Goal: Transaction & Acquisition: Book appointment/travel/reservation

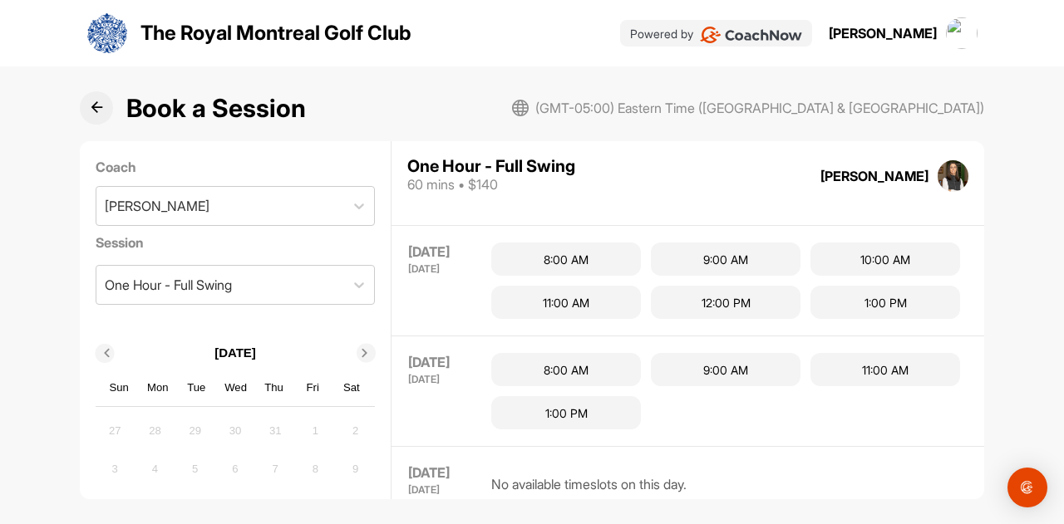
scroll to position [439, 0]
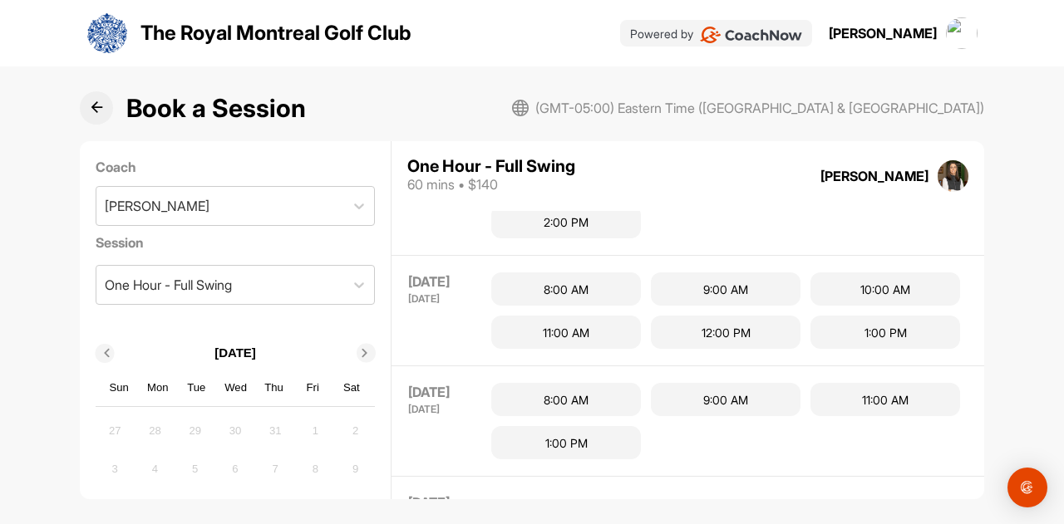
click at [451, 349] on div "[DATE] [DATE]" at bounding box center [441, 311] width 66 height 76
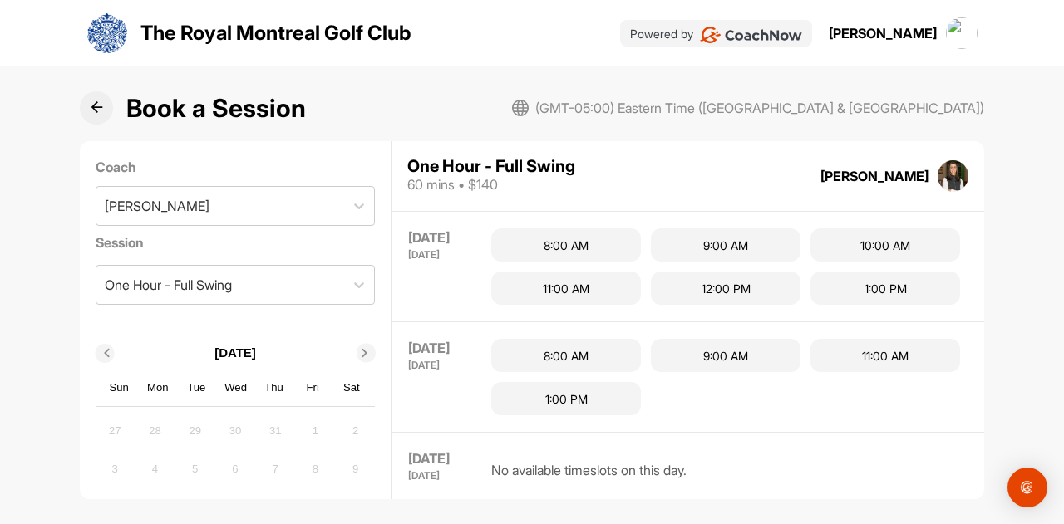
scroll to position [482, 0]
click at [699, 263] on div "9:00 AM" at bounding box center [726, 245] width 150 height 33
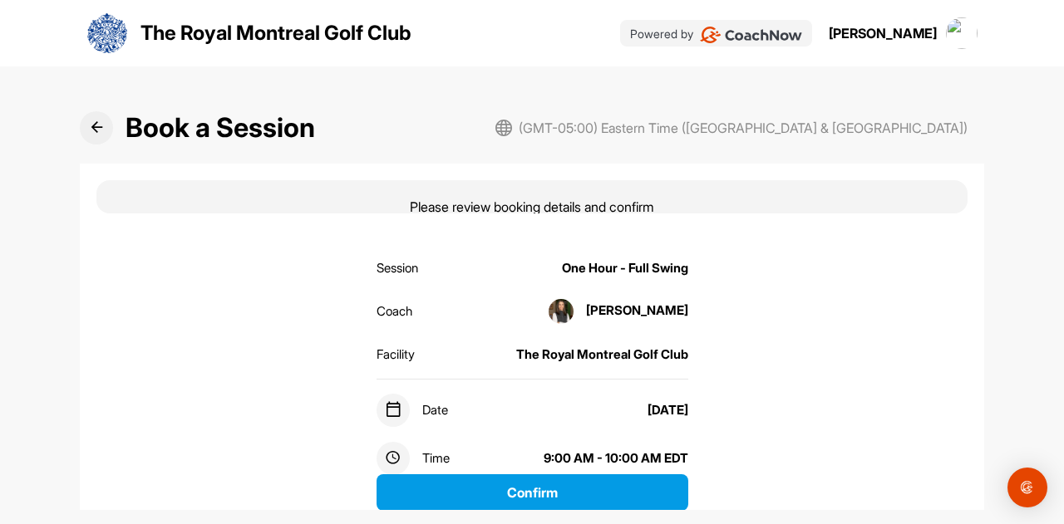
click at [92, 135] on button at bounding box center [96, 127] width 33 height 33
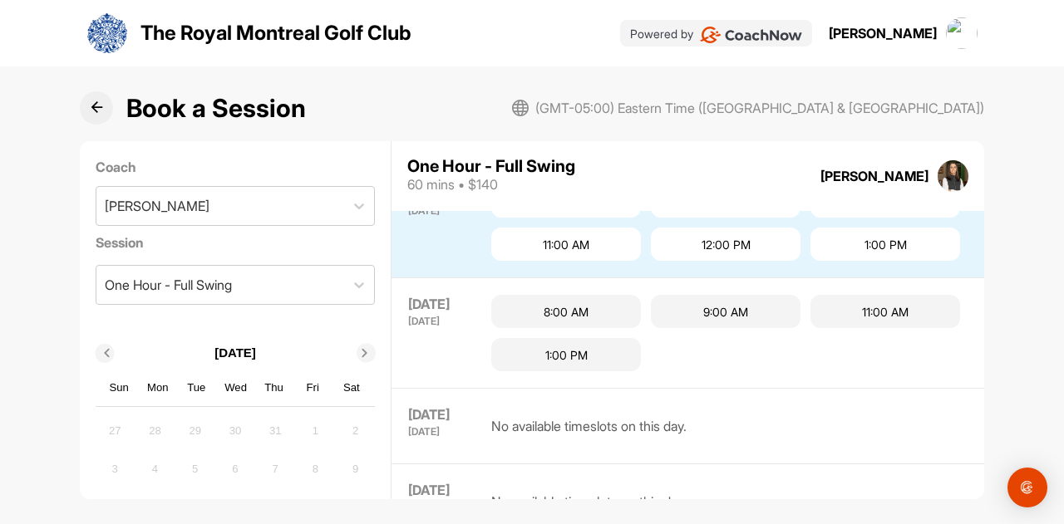
scroll to position [457, 0]
click at [641, 261] on div "11:00 AM" at bounding box center [566, 244] width 150 height 33
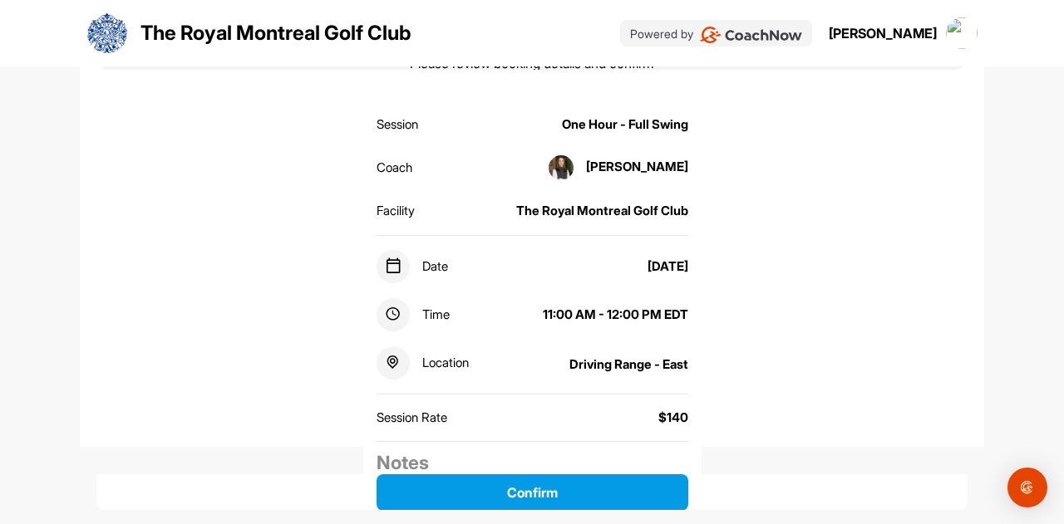
scroll to position [143, 0]
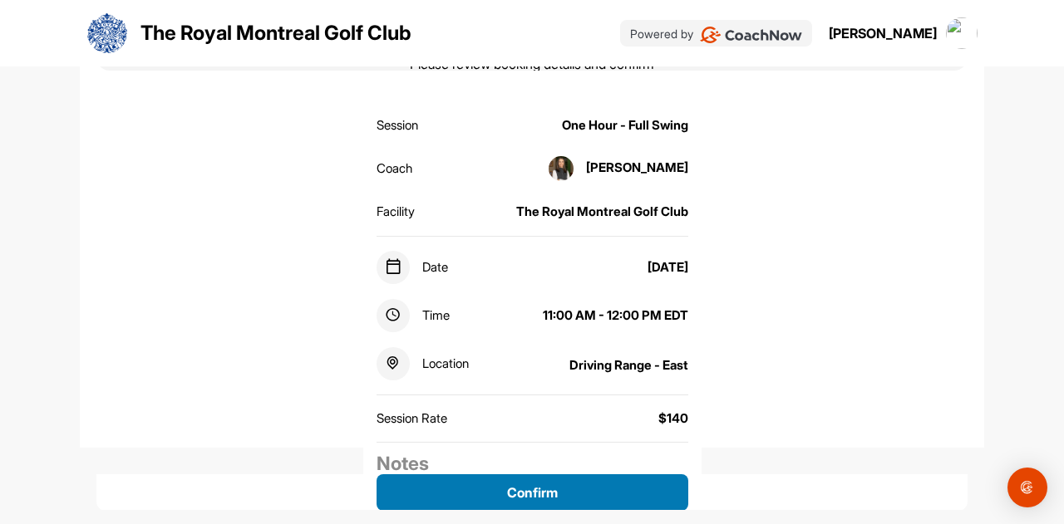
click at [594, 495] on button "Confirm" at bounding box center [532, 493] width 312 height 37
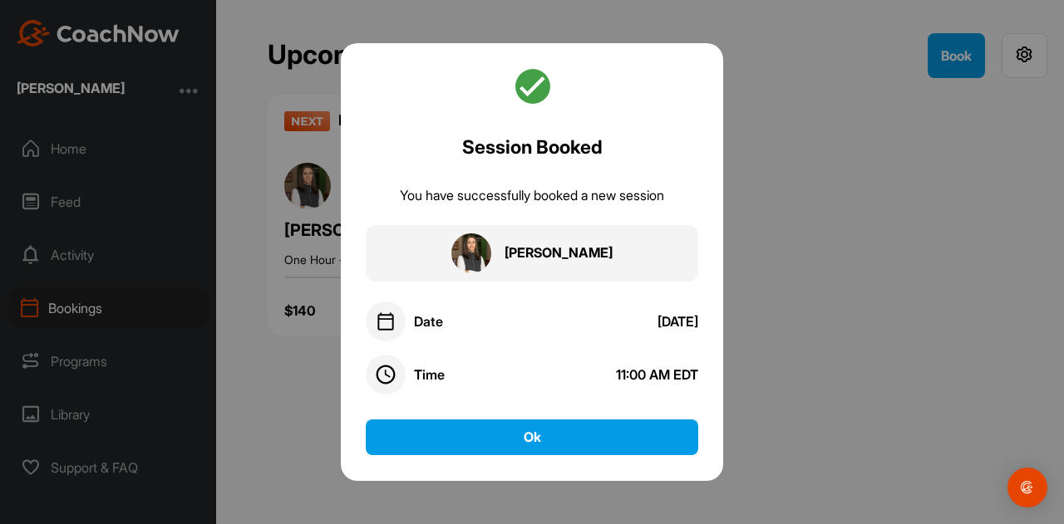
click at [567, 455] on div "Session Booked You have successfully booked a new session [PERSON_NAME] Date [D…" at bounding box center [532, 262] width 382 height 438
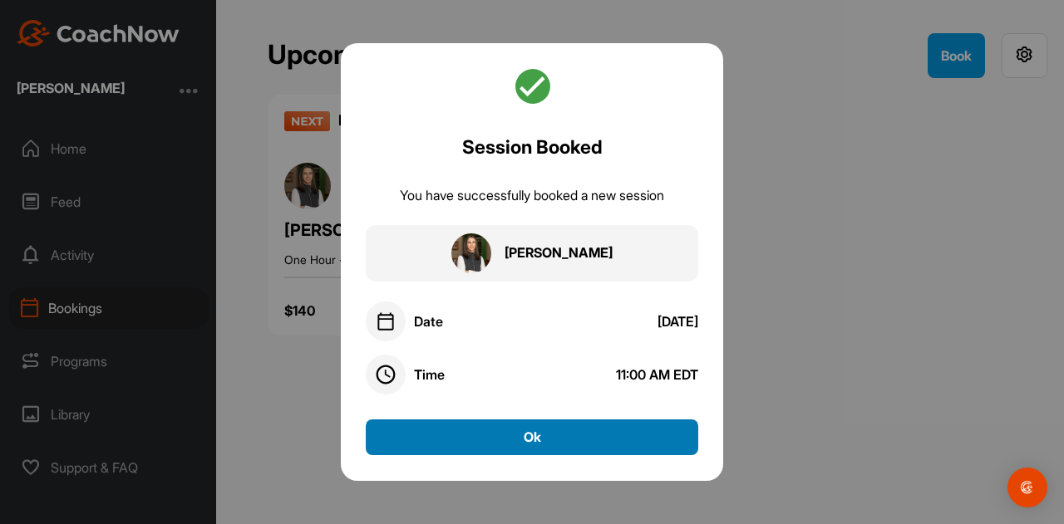
click at [547, 444] on button "Ok" at bounding box center [532, 438] width 332 height 36
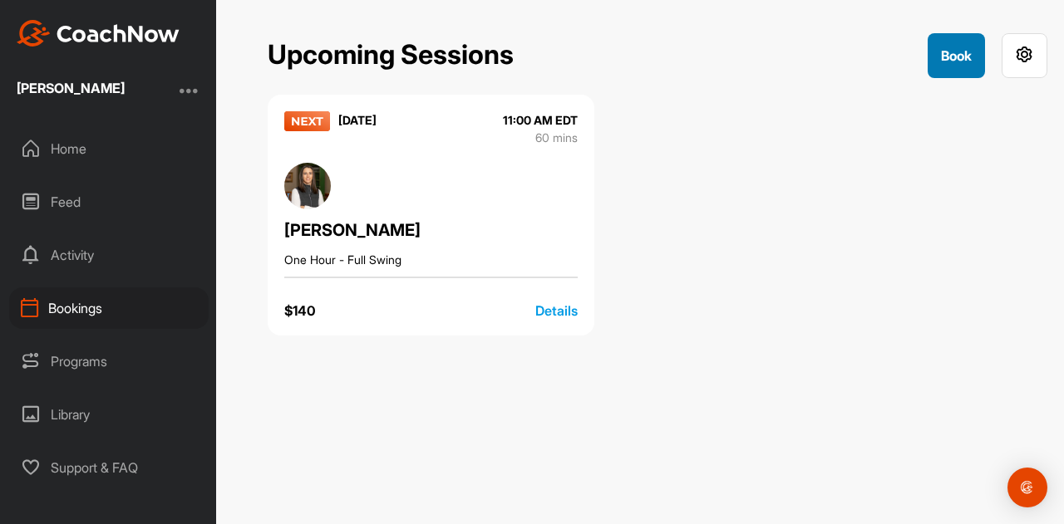
click at [935, 59] on button "Book" at bounding box center [956, 55] width 57 height 45
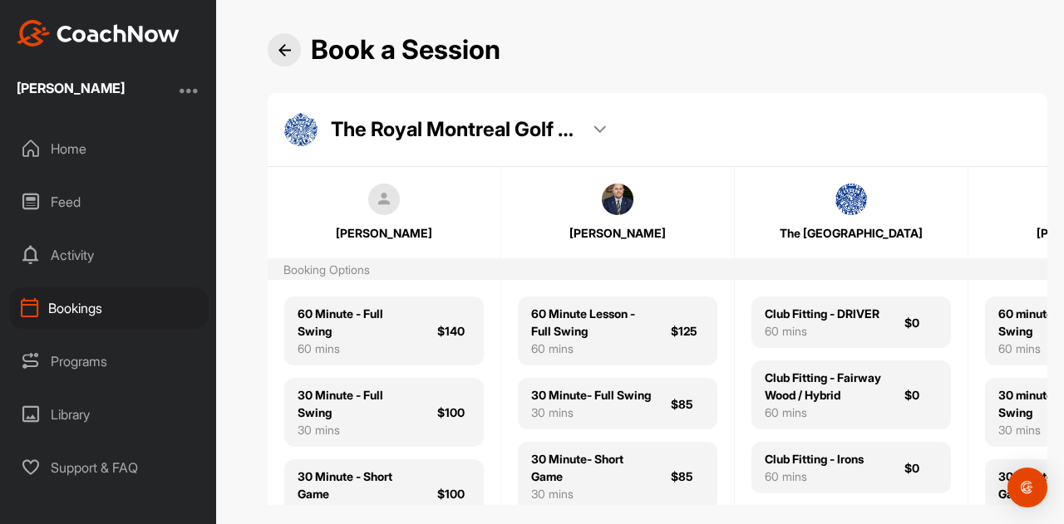
click at [926, 519] on div "Book a Session The Royal Montreal Golf Club The Royal Montreal Golf Club [PERSO…" at bounding box center [657, 275] width 813 height 485
click at [923, 519] on div "Book a Session The Royal Montreal Golf Club The Royal Montreal Golf Club [PERSO…" at bounding box center [657, 275] width 813 height 485
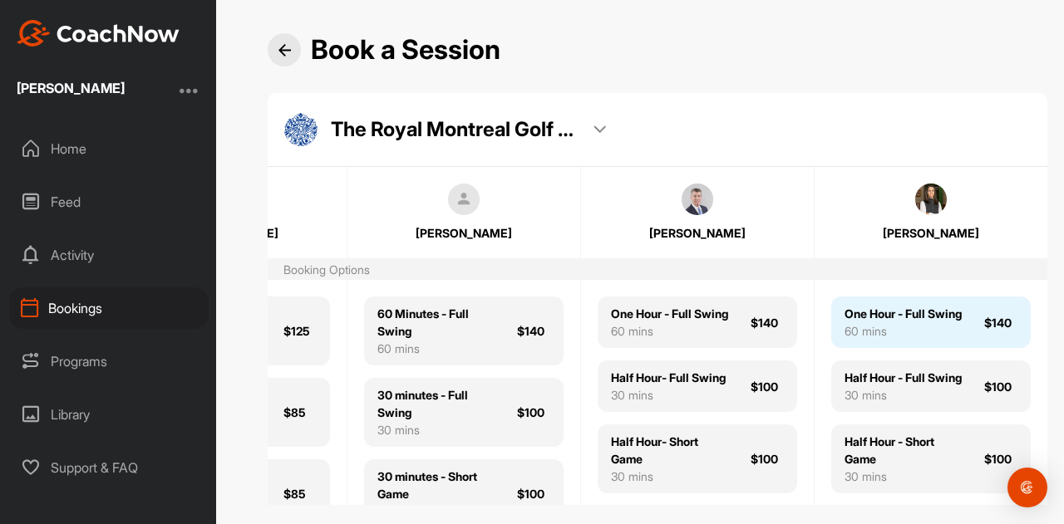
scroll to position [1, 0]
click at [869, 322] on div "One Hour - Full Swing" at bounding box center [902, 312] width 117 height 17
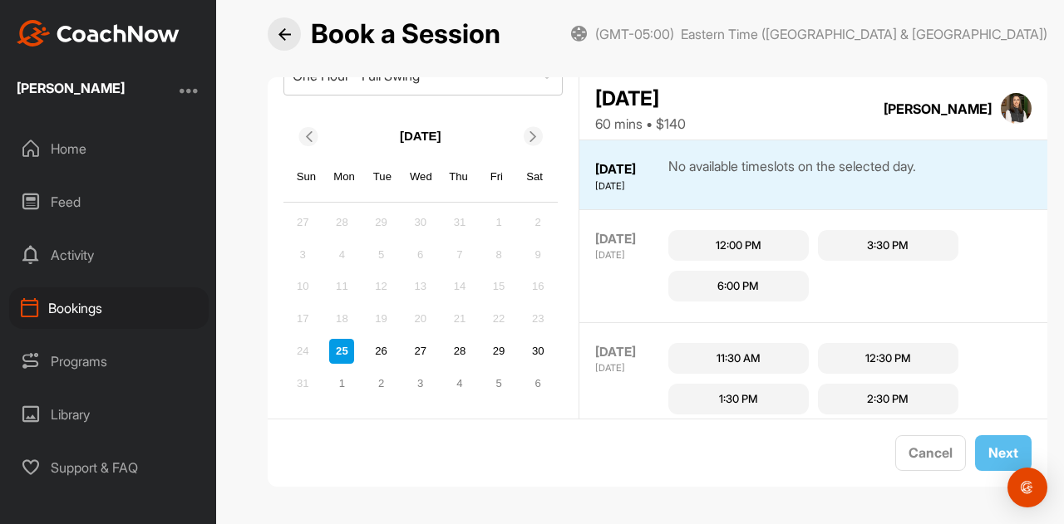
scroll to position [165, 0]
click at [537, 342] on div "30" at bounding box center [537, 347] width 25 height 25
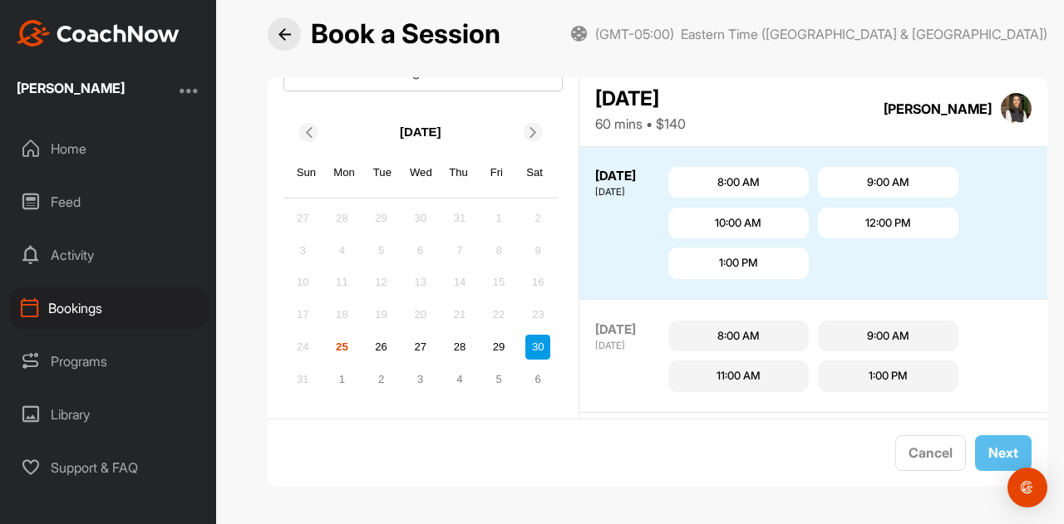
scroll to position [520, 0]
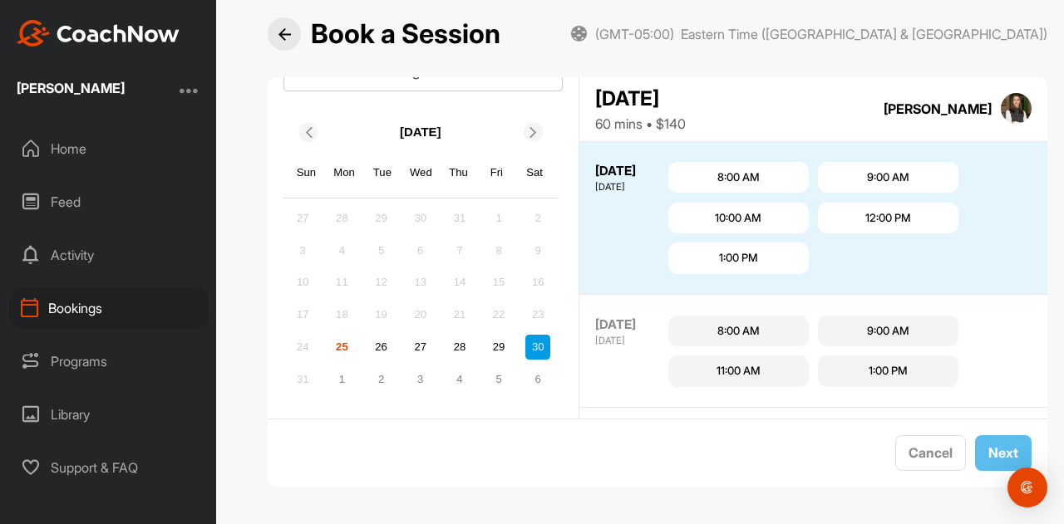
click at [883, 217] on div "12:00 PM" at bounding box center [888, 218] width 46 height 17
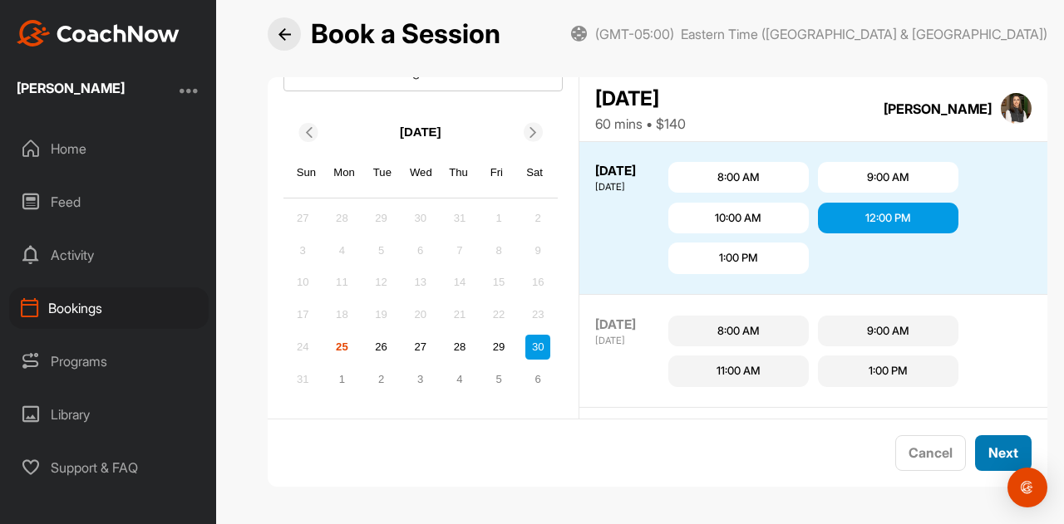
click at [984, 450] on button "Next" at bounding box center [1003, 453] width 57 height 36
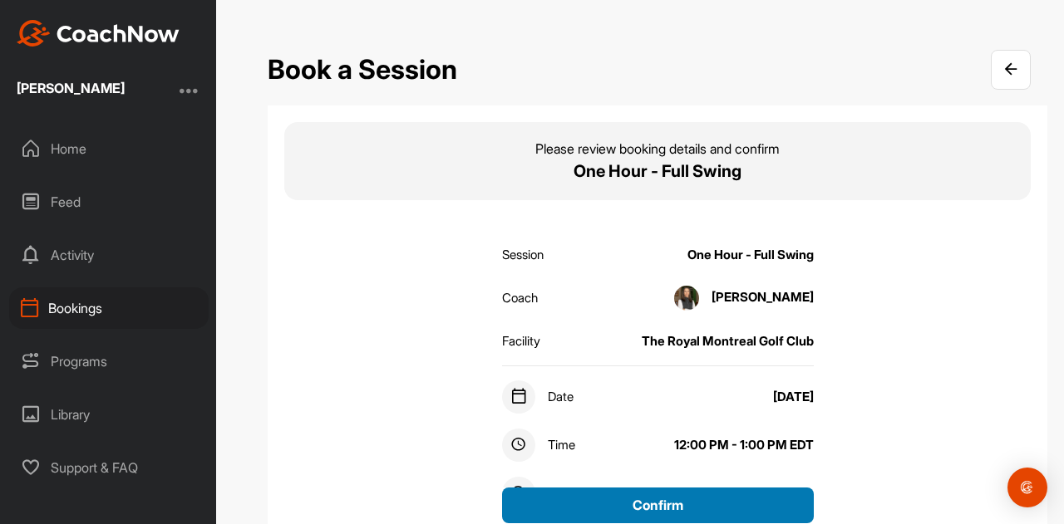
click at [670, 506] on button "Confirm" at bounding box center [658, 506] width 312 height 36
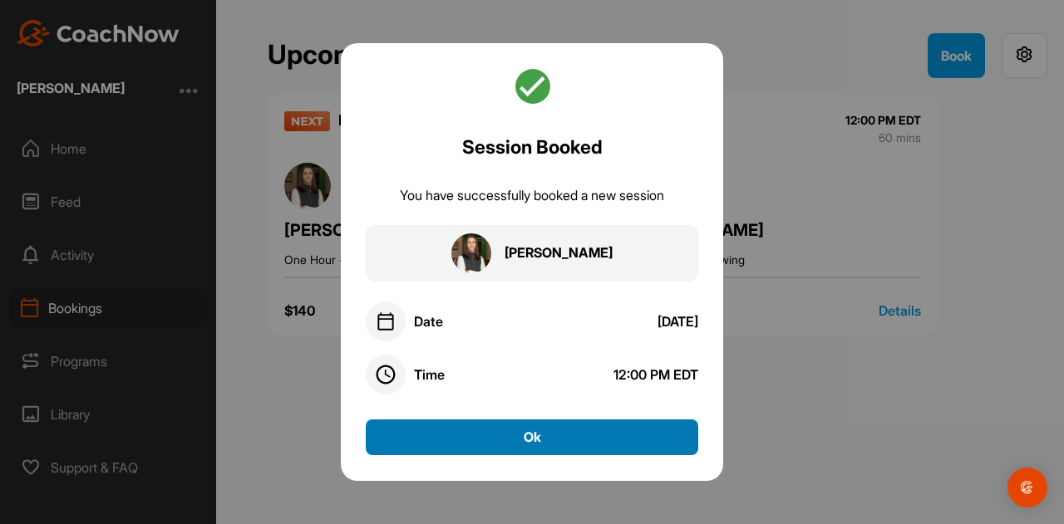
click at [580, 445] on button "Ok" at bounding box center [532, 438] width 332 height 36
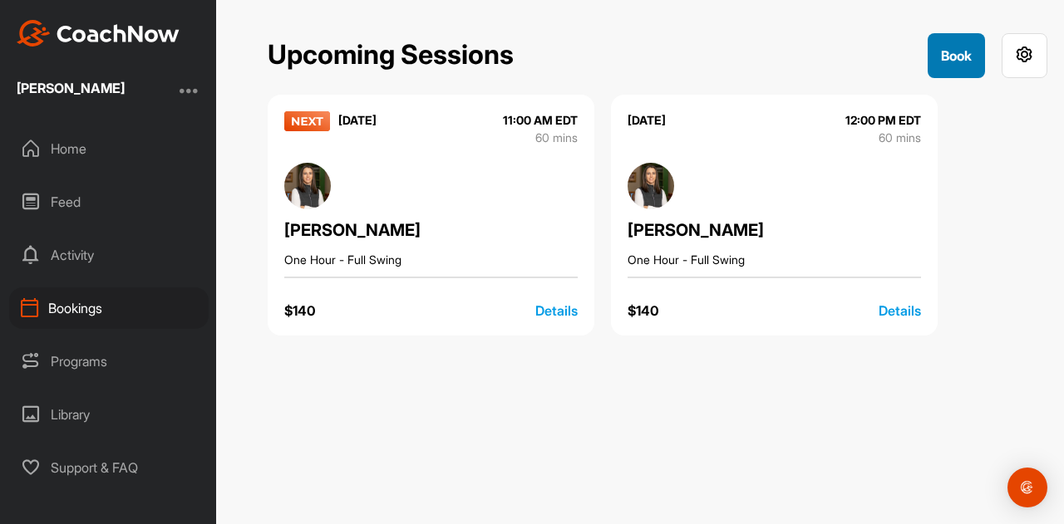
click at [942, 72] on button "Book" at bounding box center [956, 55] width 57 height 45
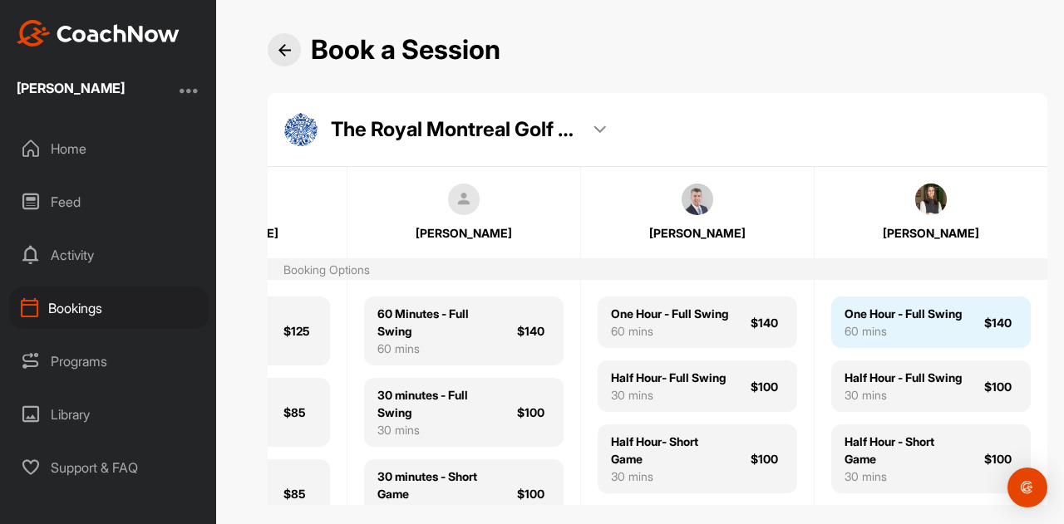
click at [888, 322] on div "One Hour - Full Swing" at bounding box center [902, 313] width 117 height 17
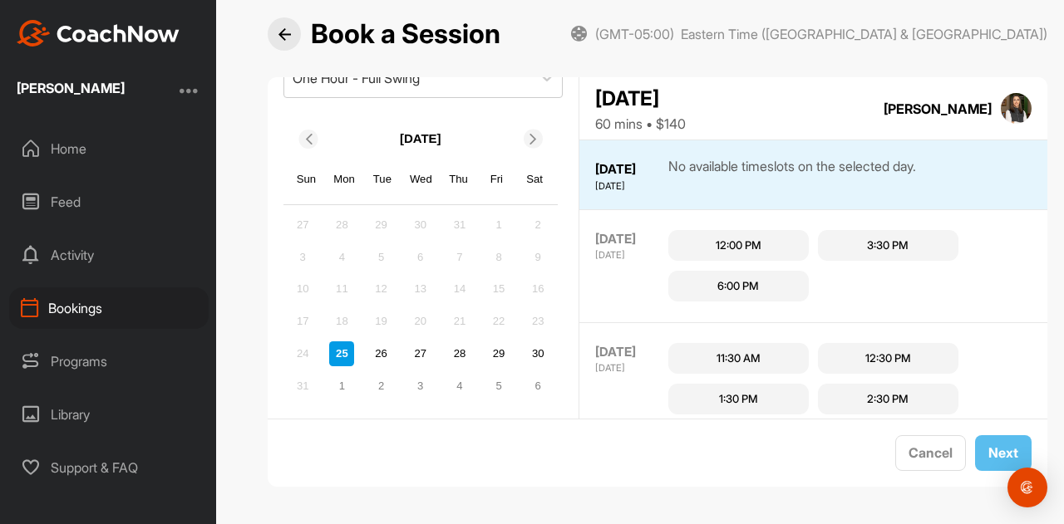
scroll to position [160, 0]
click at [538, 352] on div "30" at bounding box center [537, 353] width 25 height 25
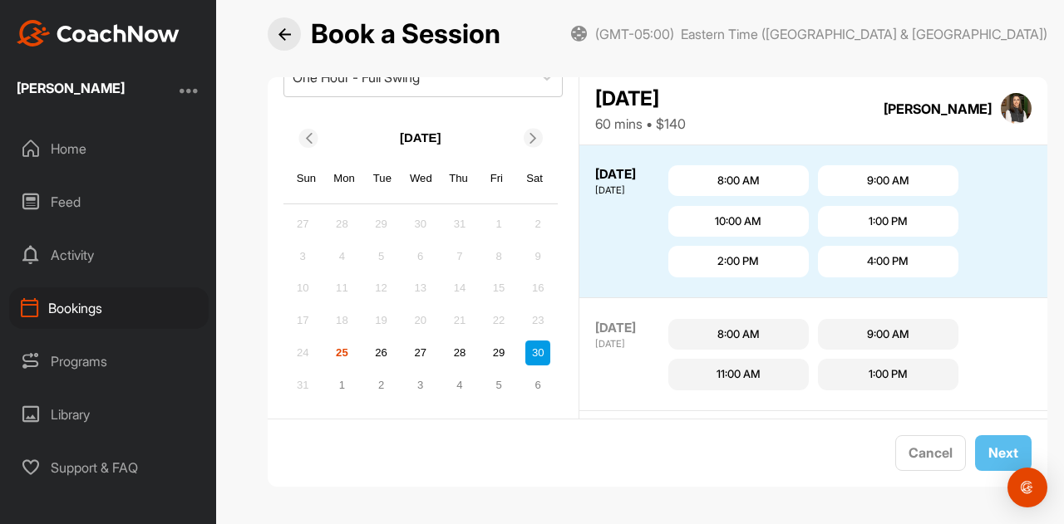
scroll to position [520, 0]
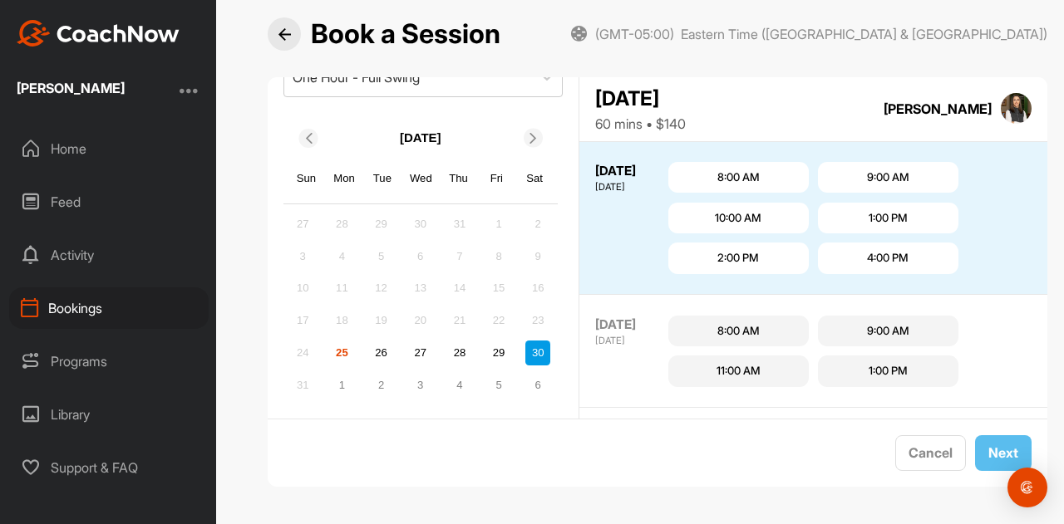
click at [889, 214] on div "1:00 PM" at bounding box center [887, 218] width 39 height 17
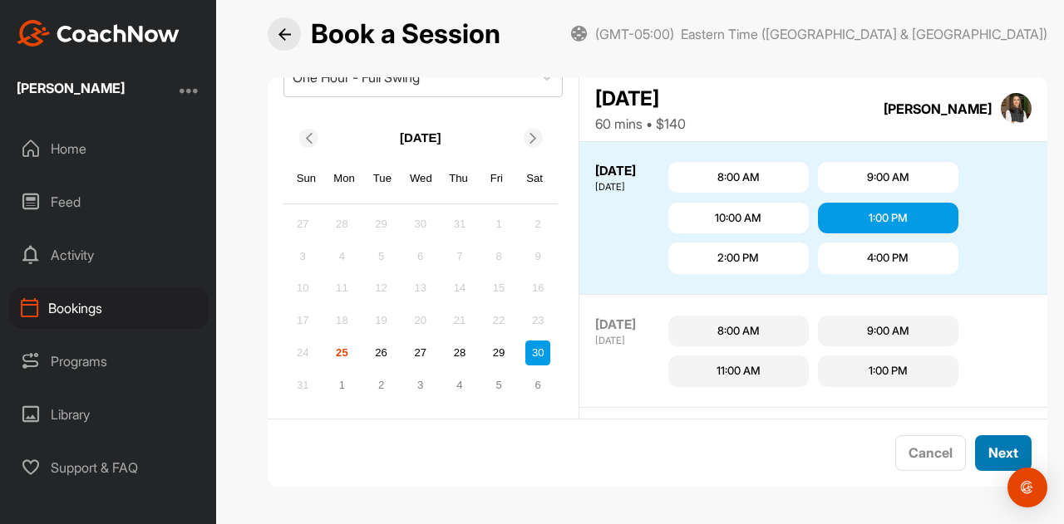
click at [987, 448] on button "Next" at bounding box center [1003, 453] width 57 height 36
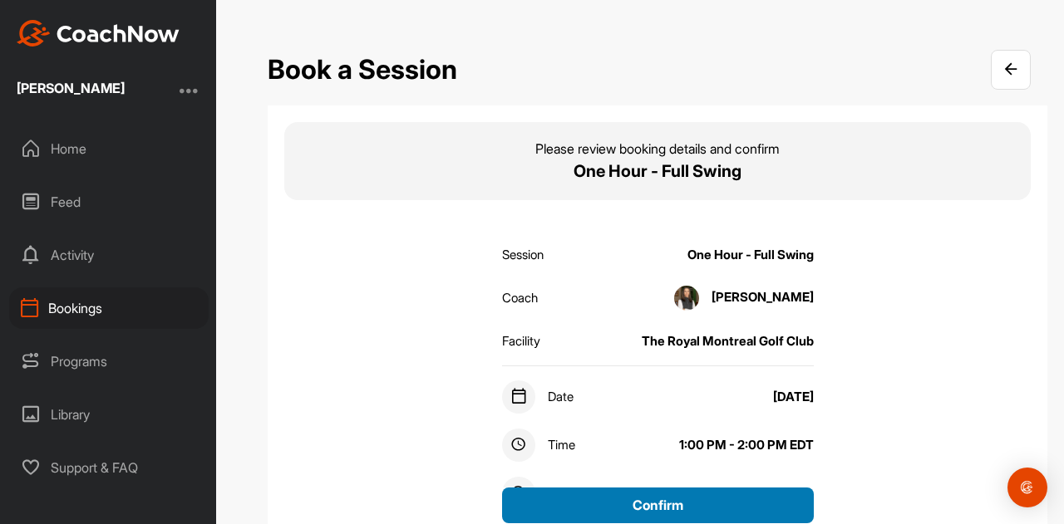
click at [746, 510] on button "Confirm" at bounding box center [658, 506] width 312 height 36
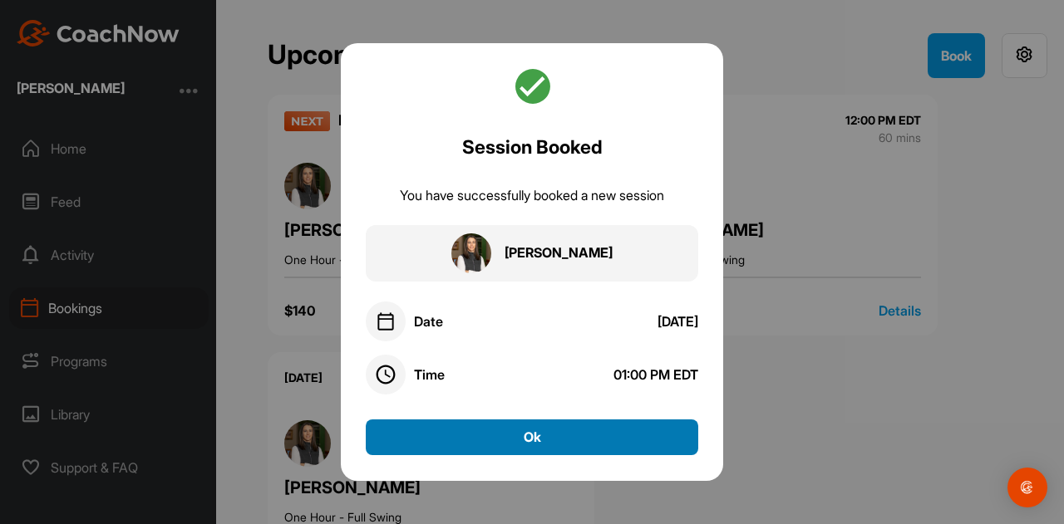
click at [603, 440] on button "Ok" at bounding box center [532, 438] width 332 height 36
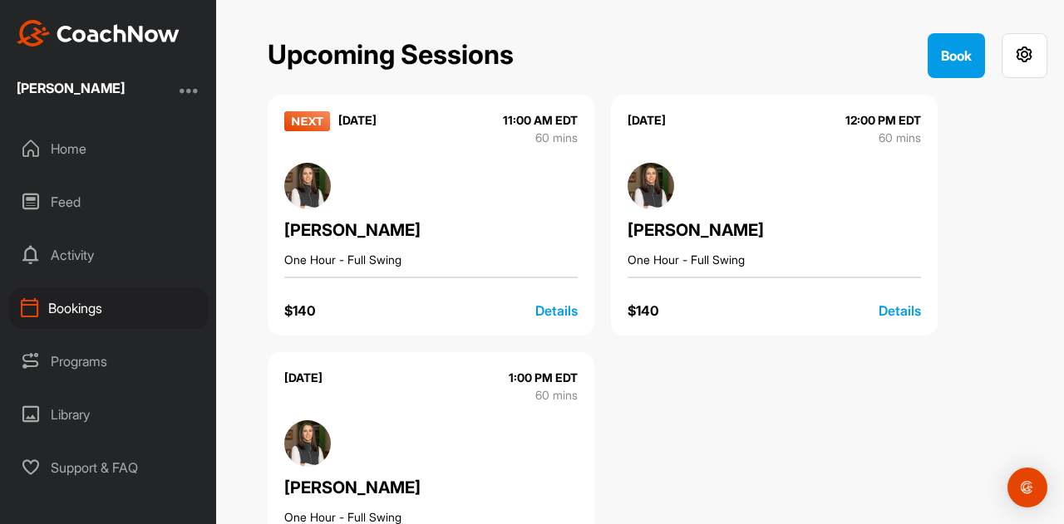
click at [551, 312] on div "Details" at bounding box center [556, 311] width 42 height 20
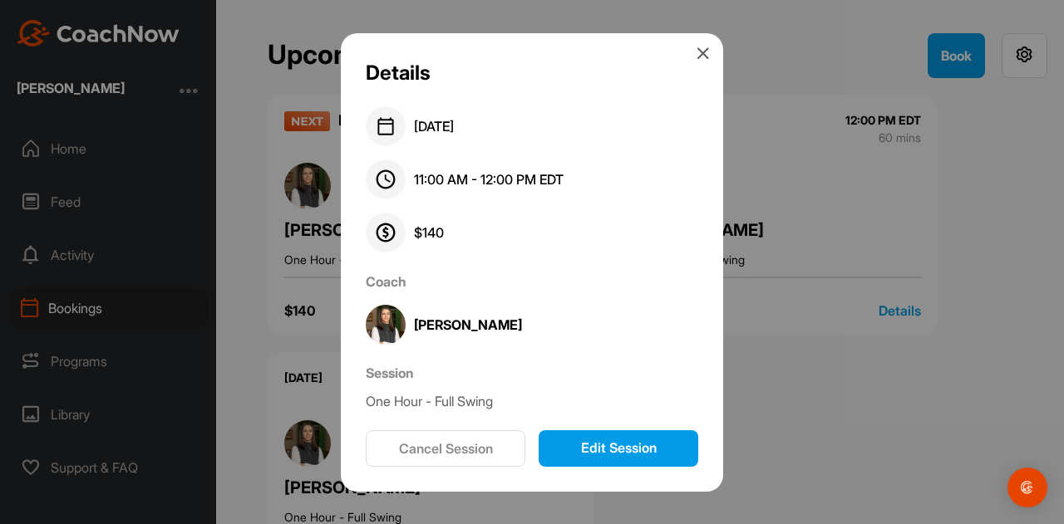
click at [503, 449] on button "Cancel Session" at bounding box center [446, 449] width 160 height 37
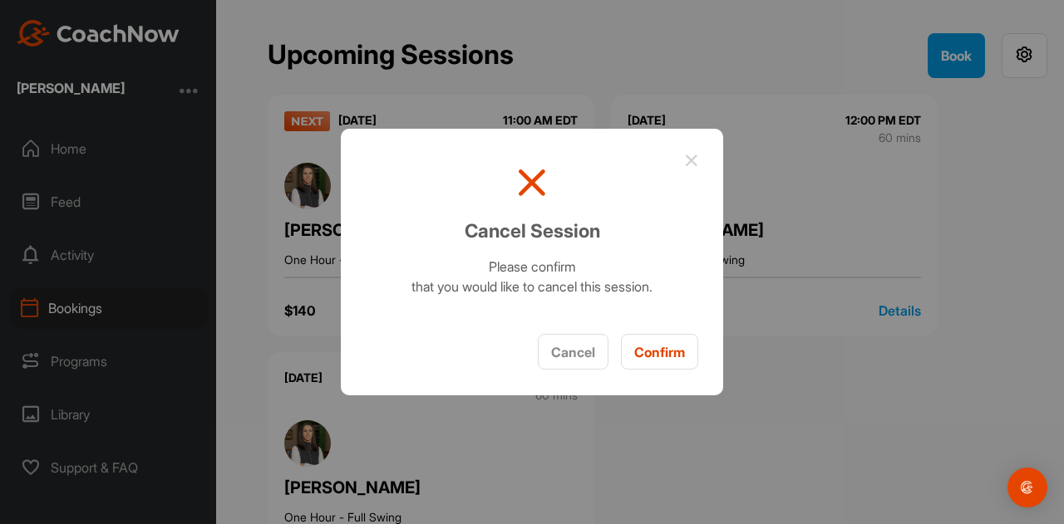
click at [658, 360] on button "Confirm" at bounding box center [659, 352] width 77 height 36
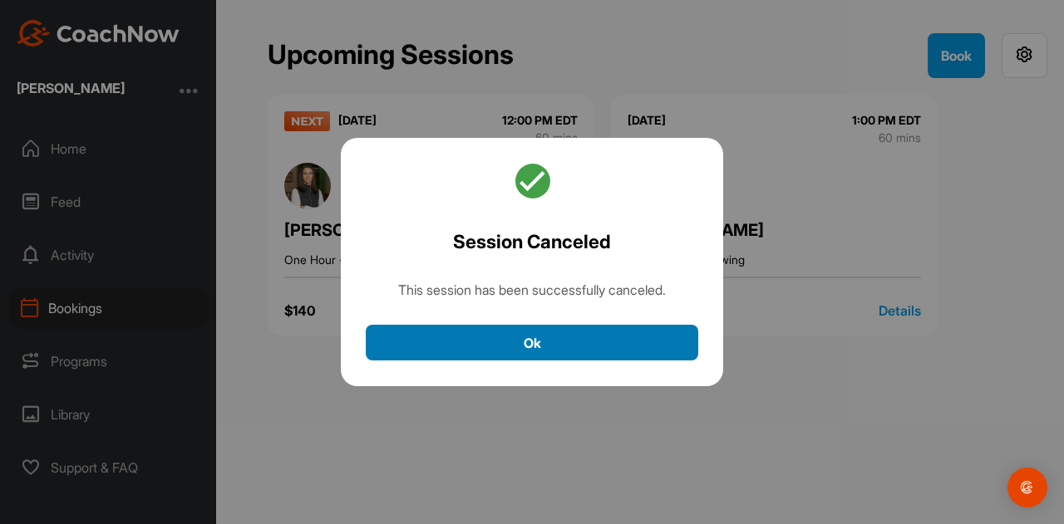
click at [625, 337] on button "Ok" at bounding box center [532, 343] width 332 height 36
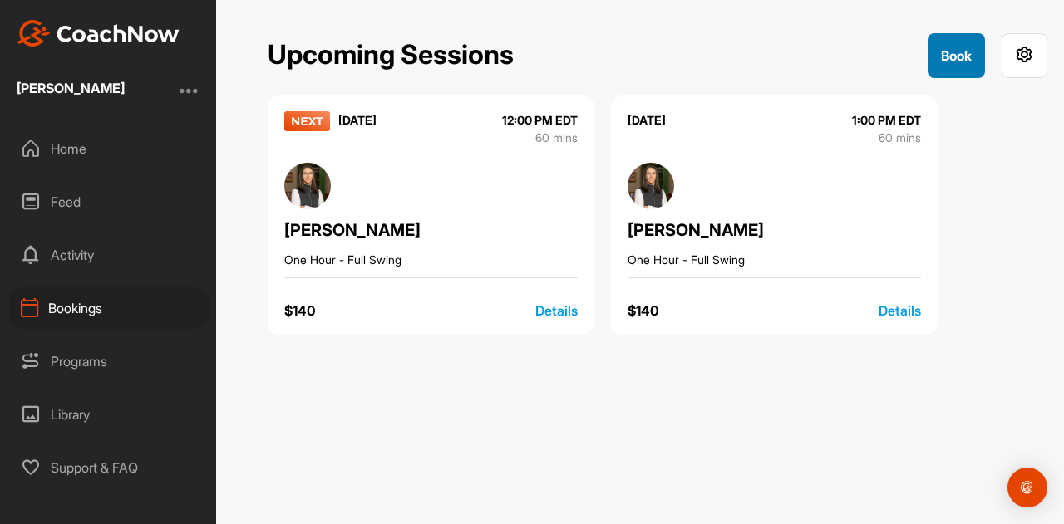
click at [974, 36] on button "Book" at bounding box center [956, 55] width 57 height 45
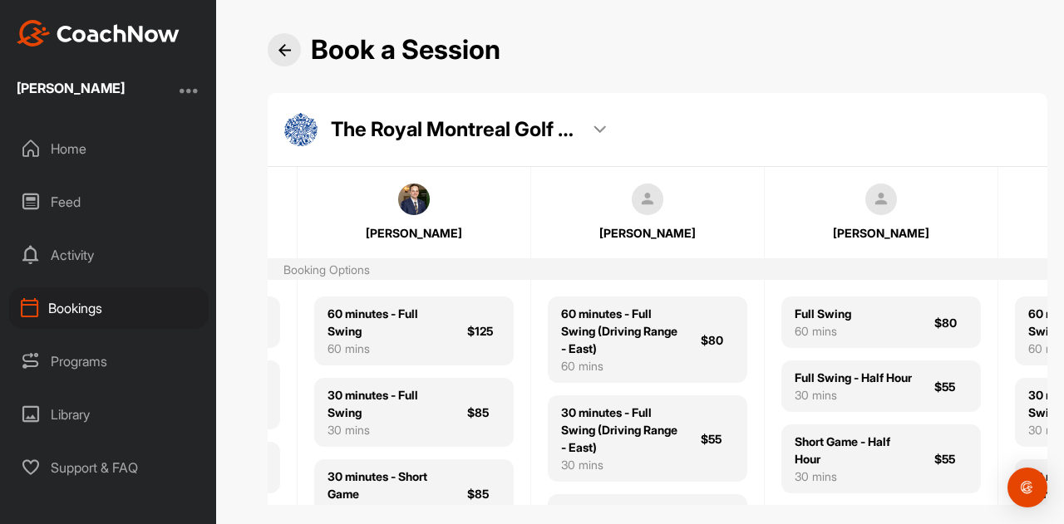
scroll to position [0, 1565]
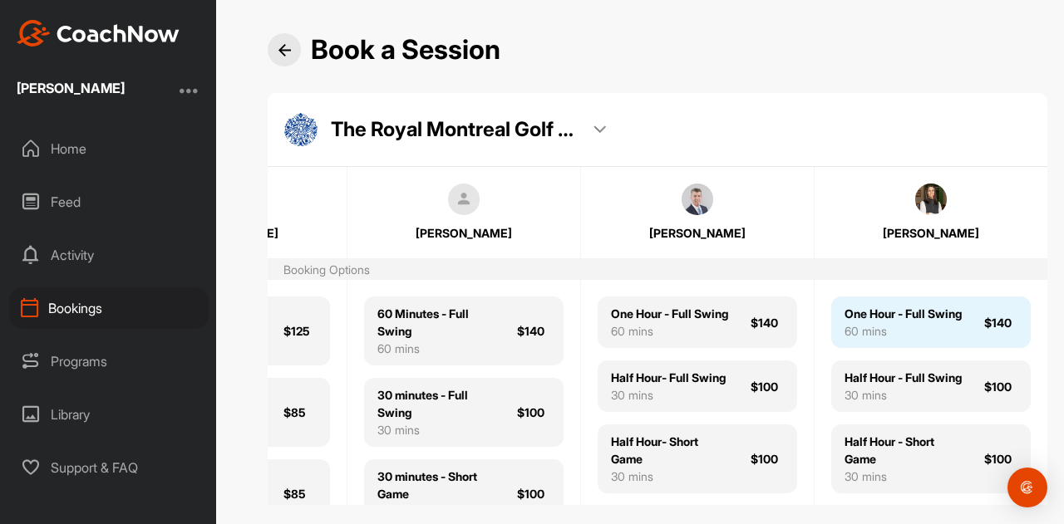
click at [891, 322] on div "One Hour - Full Swing" at bounding box center [902, 313] width 117 height 17
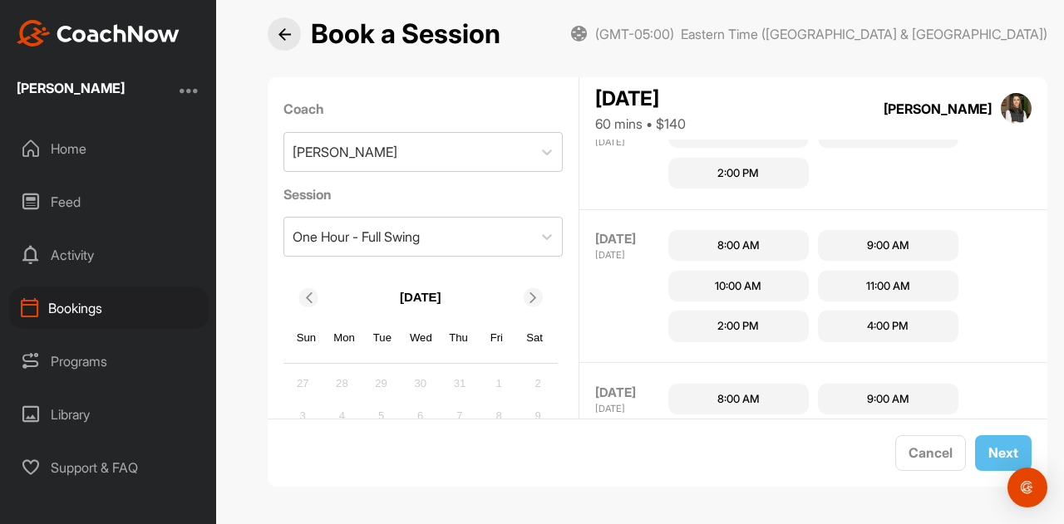
scroll to position [451, 0]
click at [751, 327] on div "2:00 PM" at bounding box center [738, 327] width 42 height 17
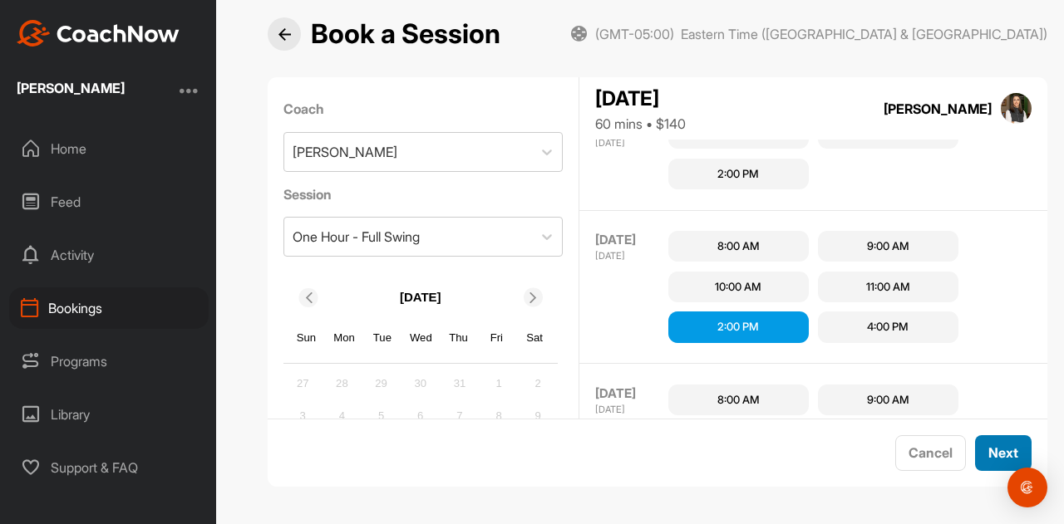
click at [993, 451] on button "Next" at bounding box center [1003, 453] width 57 height 36
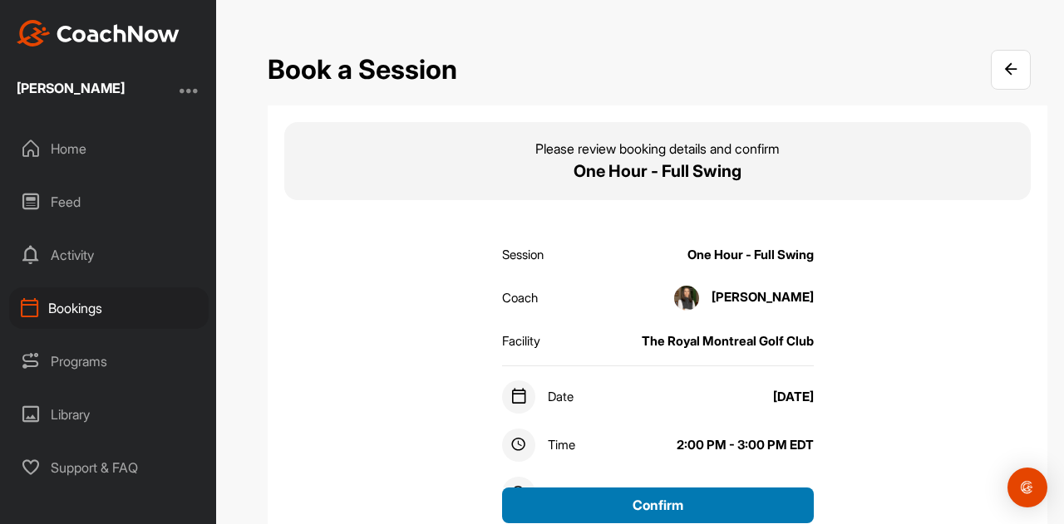
click at [713, 523] on button "Confirm" at bounding box center [658, 506] width 312 height 36
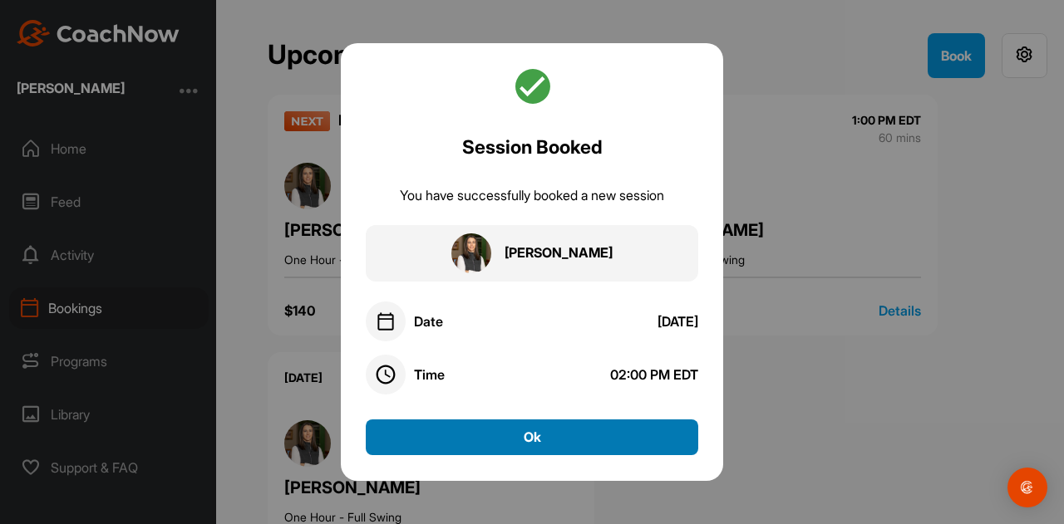
click at [581, 433] on button "Ok" at bounding box center [532, 438] width 332 height 36
